Goal: Task Accomplishment & Management: Use online tool/utility

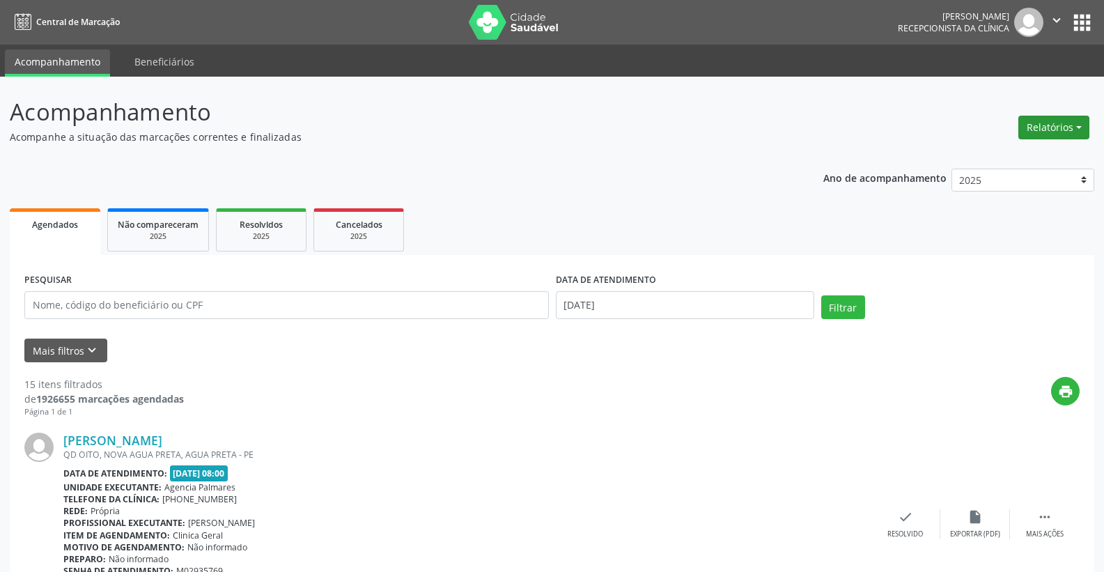
click at [1063, 127] on button "Relatórios" at bounding box center [1053, 128] width 71 height 24
click at [998, 158] on link "Agendamentos" at bounding box center [1015, 158] width 150 height 20
select select "8"
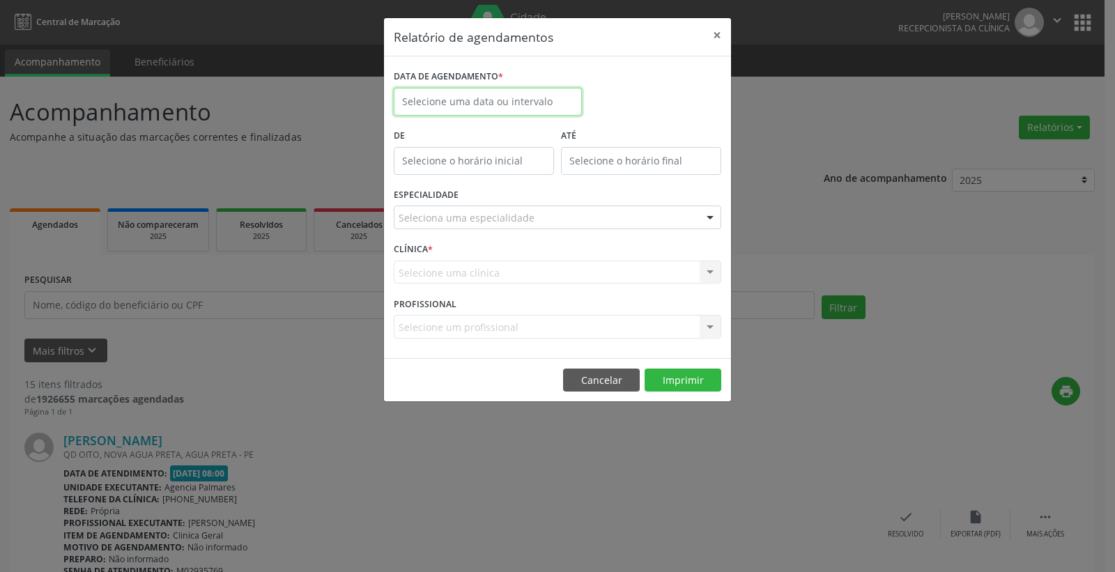
click at [550, 100] on input "text" at bounding box center [488, 102] width 188 height 28
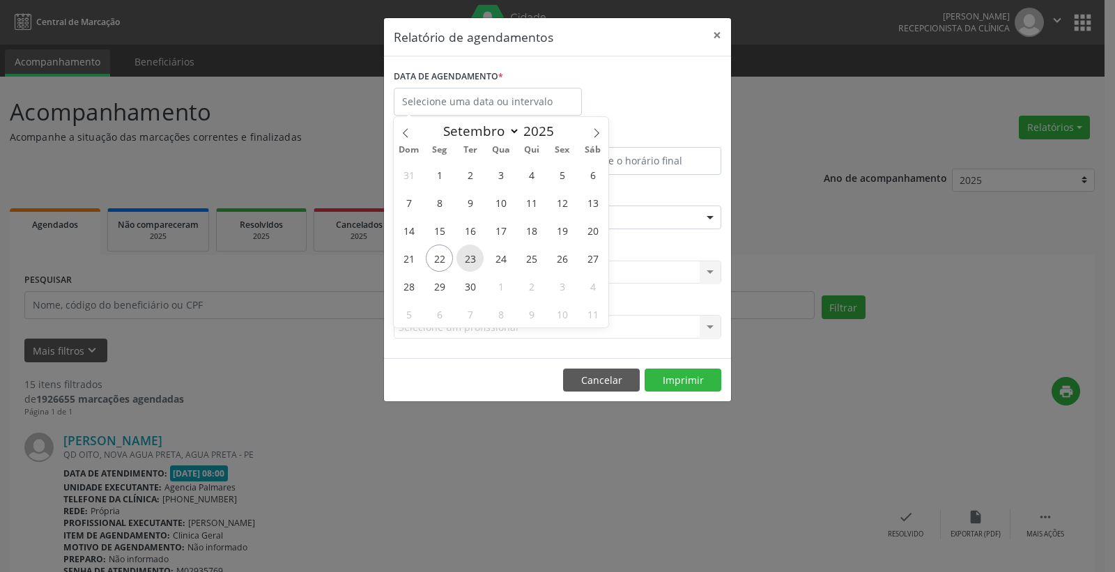
click at [467, 256] on span "23" at bounding box center [469, 258] width 27 height 27
type input "23/09/2025"
click at [467, 256] on span "23" at bounding box center [469, 258] width 27 height 27
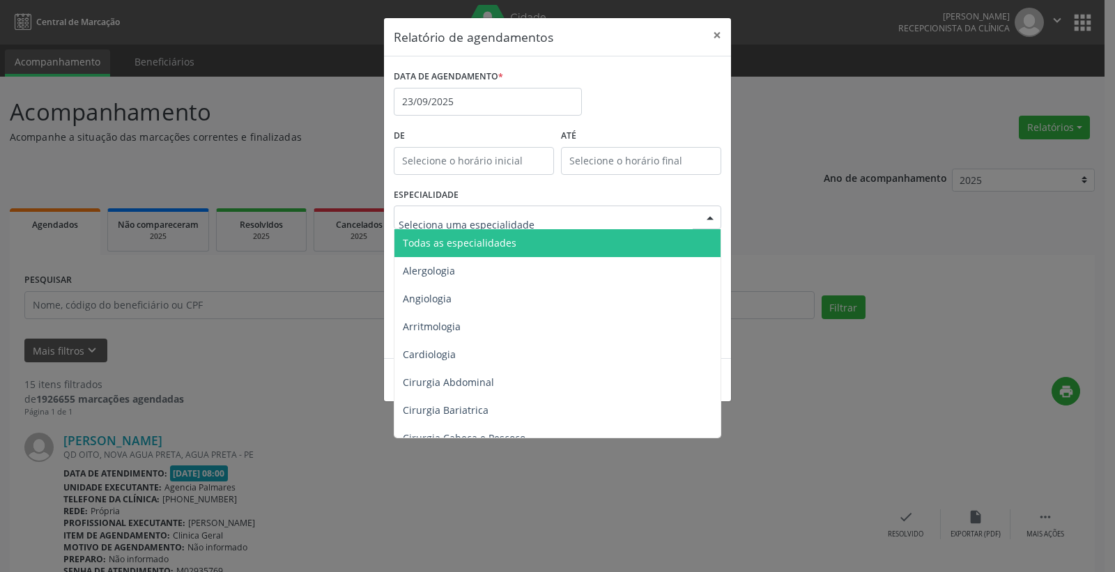
click at [700, 216] on div at bounding box center [709, 218] width 21 height 24
click at [612, 238] on span "Todas as especialidades" at bounding box center [558, 243] width 328 height 28
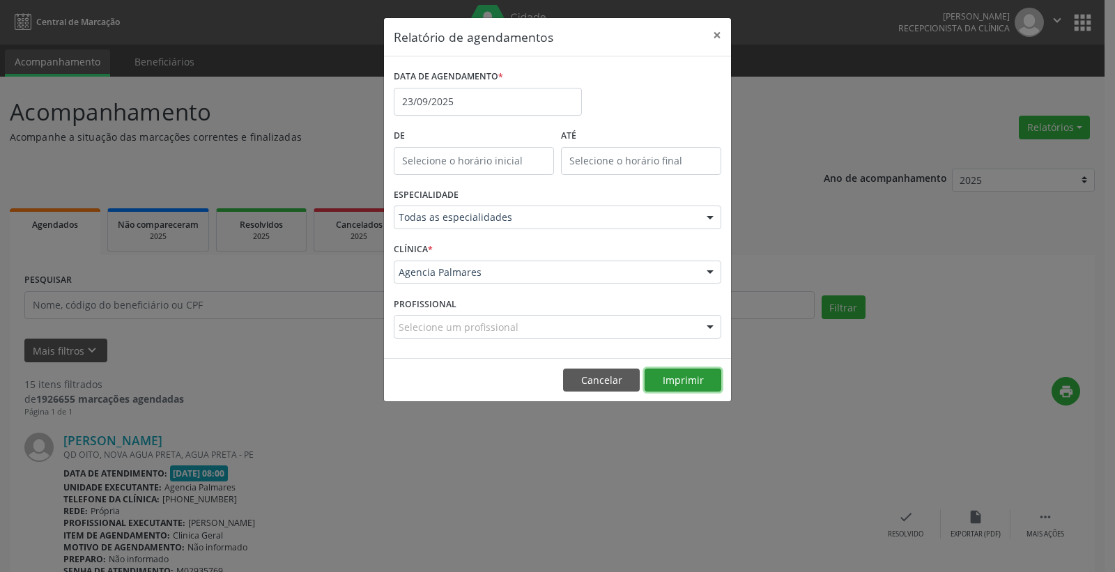
click at [677, 382] on button "Imprimir" at bounding box center [682, 380] width 77 height 24
